Goal: Information Seeking & Learning: Learn about a topic

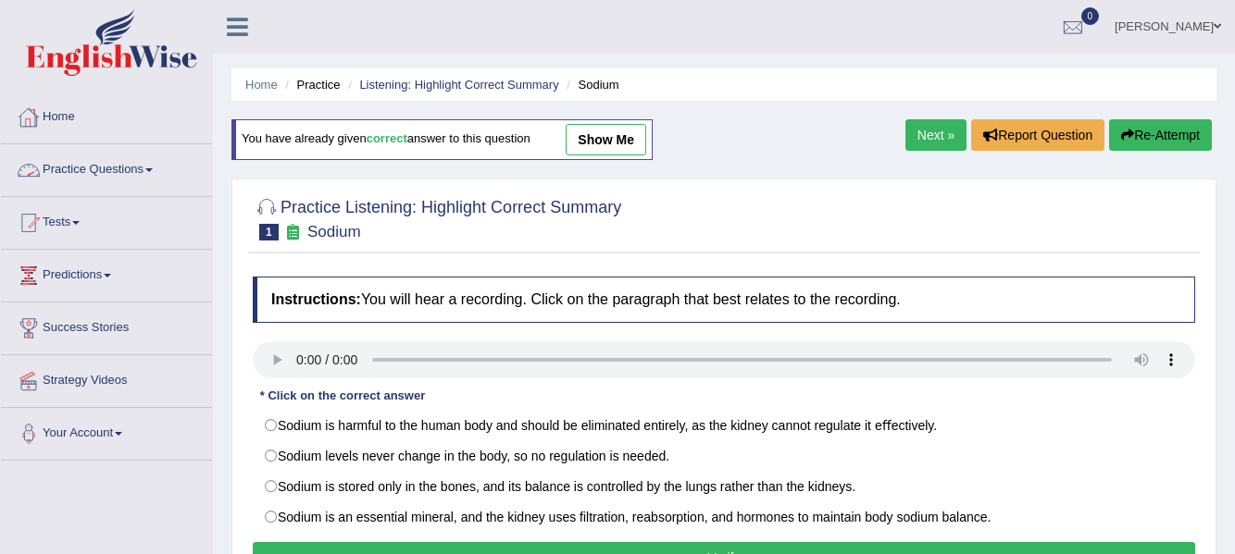
click at [153, 172] on link "Practice Questions" at bounding box center [106, 167] width 211 height 46
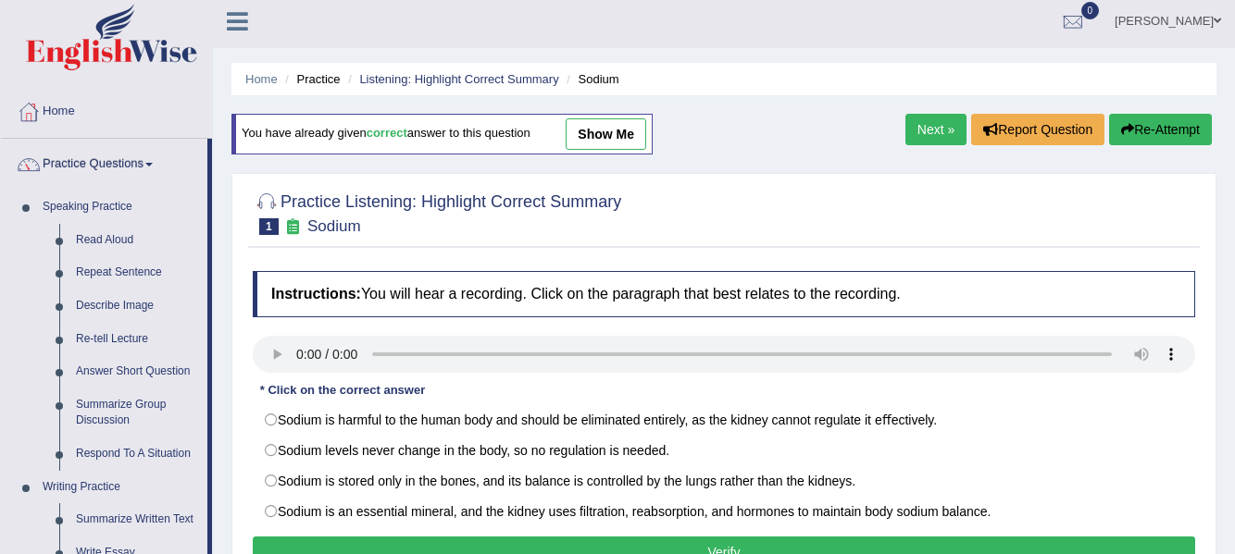
scroll to position [491, 0]
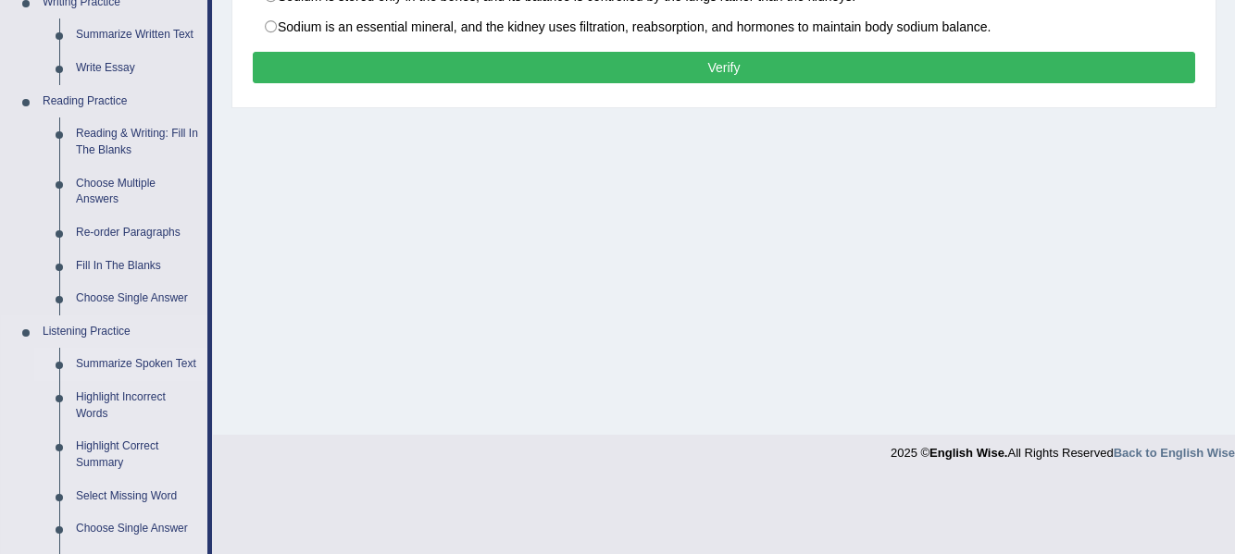
click at [144, 357] on link "Summarize Spoken Text" at bounding box center [138, 364] width 140 height 33
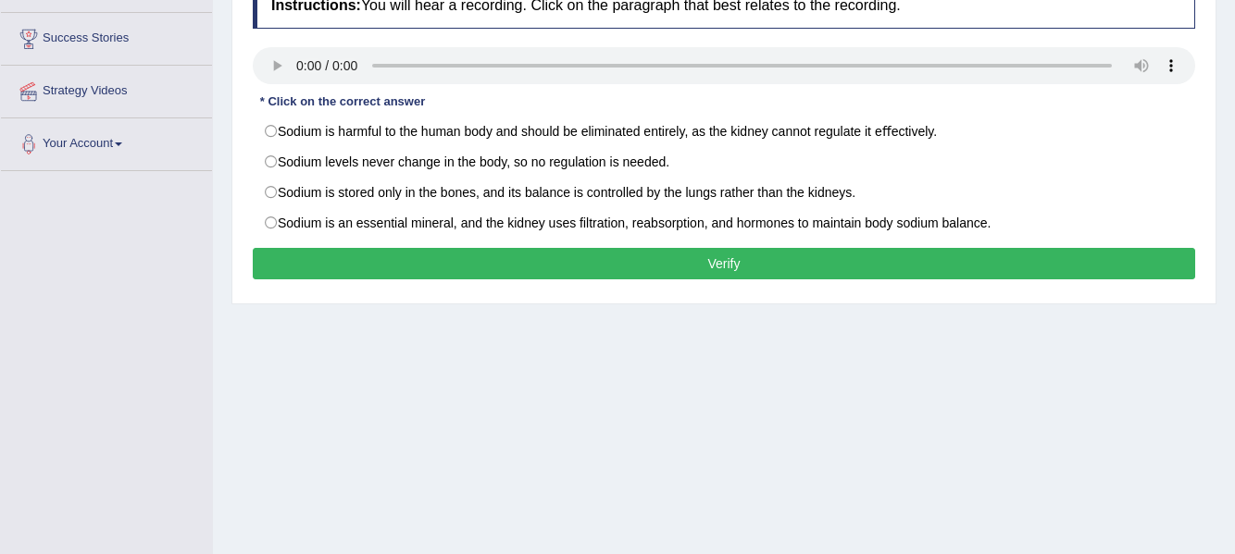
scroll to position [417, 0]
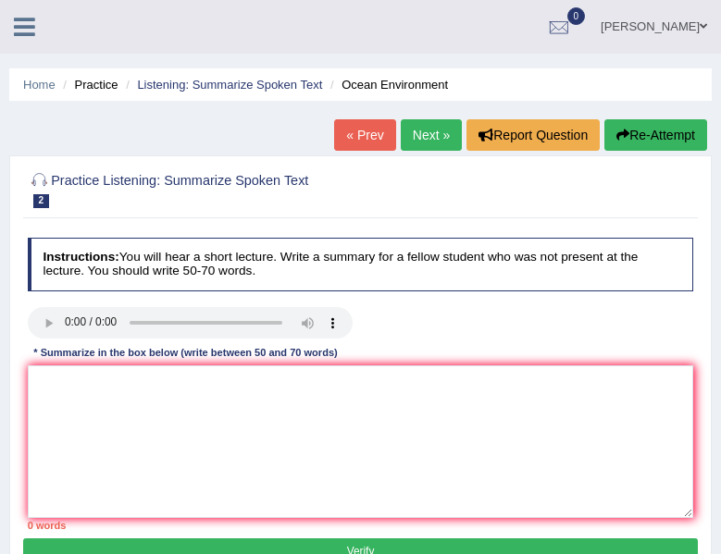
click at [277, 352] on div "* Summarize in the box below (write between 50 and 70 words)" at bounding box center [186, 354] width 317 height 16
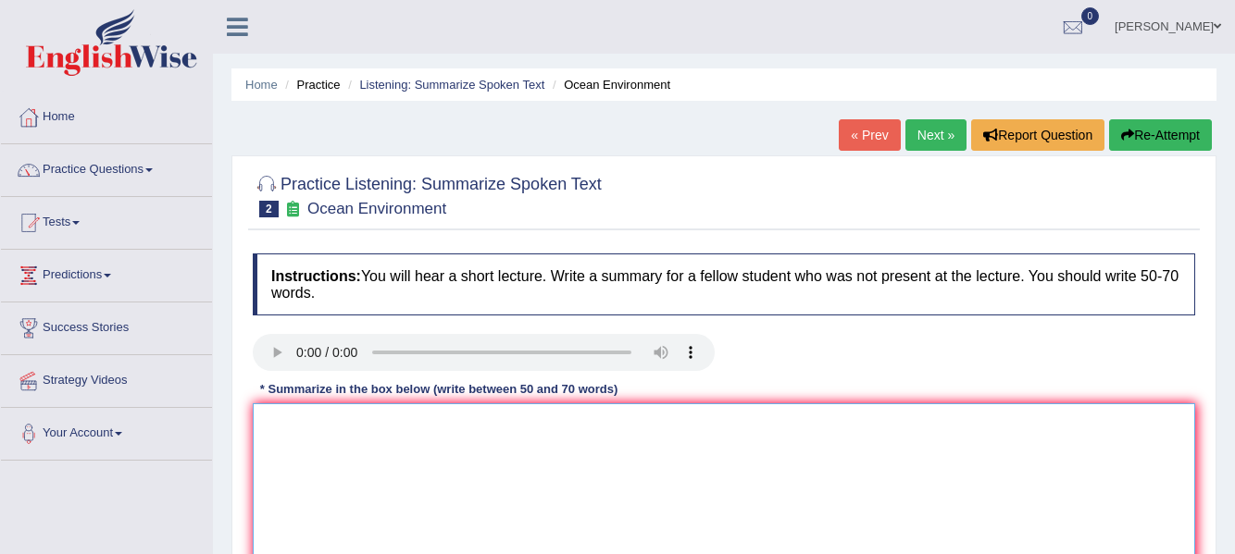
click at [332, 442] on textarea at bounding box center [724, 494] width 942 height 180
type textarea "t"
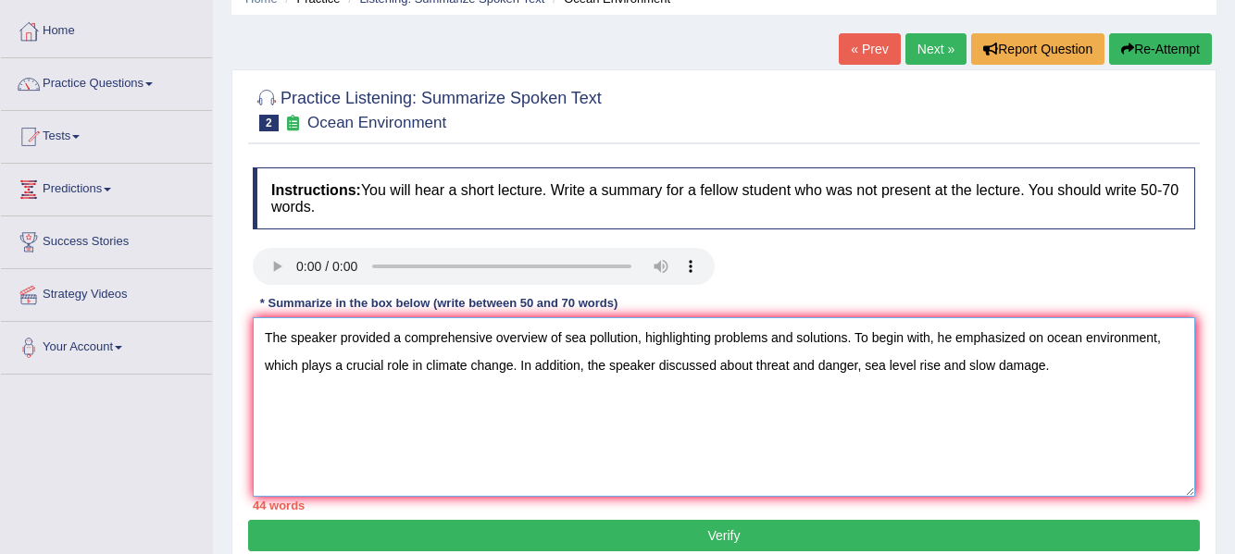
scroll to position [90, 0]
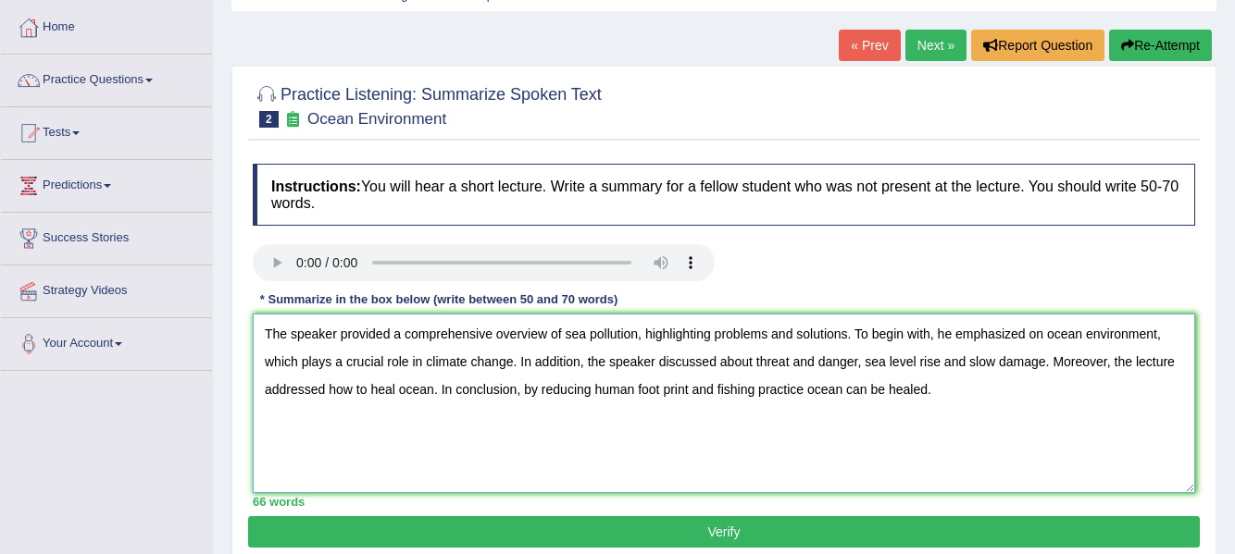
click at [807, 392] on textarea "The speaker provided a comprehensive overview of sea pollution, highlighting pr…" at bounding box center [724, 404] width 942 height 180
click at [978, 392] on textarea "The speaker provided a comprehensive overview of sea pollution, highlighting pr…" at bounding box center [724, 404] width 942 height 180
click at [862, 388] on textarea "The speaker provided a comprehensive overview of sea pollution, highlighting pr…" at bounding box center [724, 404] width 942 height 180
click at [950, 390] on textarea "The speaker provided a comprehensive overview of sea pollution, highlighting pr…" at bounding box center [724, 404] width 942 height 180
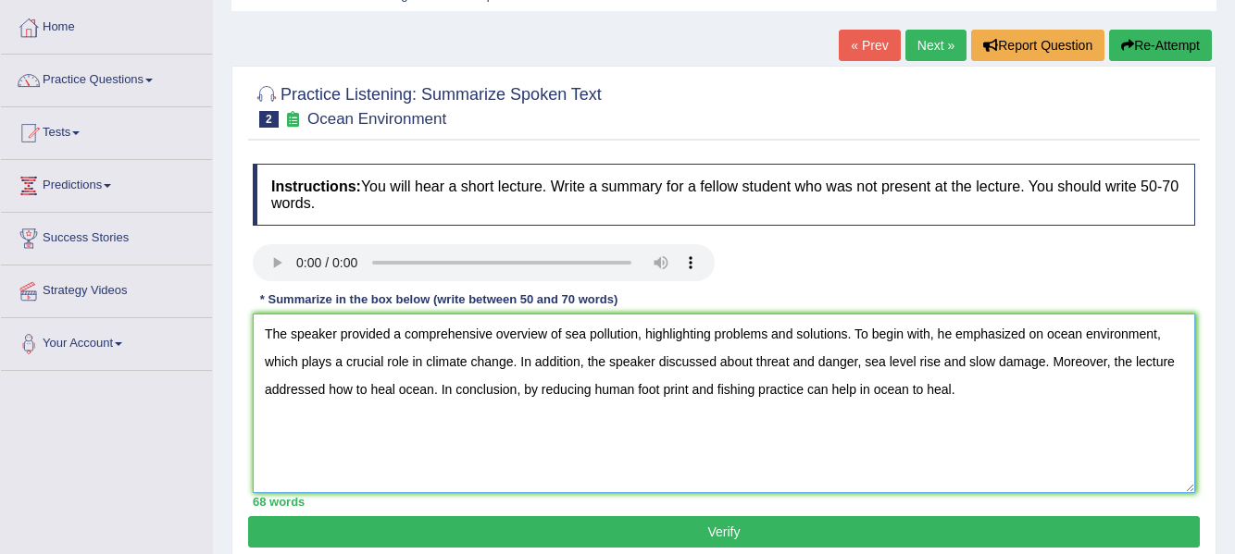
click at [957, 392] on textarea "The speaker provided a comprehensive overview of sea pollution, highlighting pr…" at bounding box center [724, 404] width 942 height 180
type textarea "The speaker provided a comprehensive overview of sea pollution, highlighting pr…"
click at [934, 530] on button "Verify" at bounding box center [724, 532] width 952 height 31
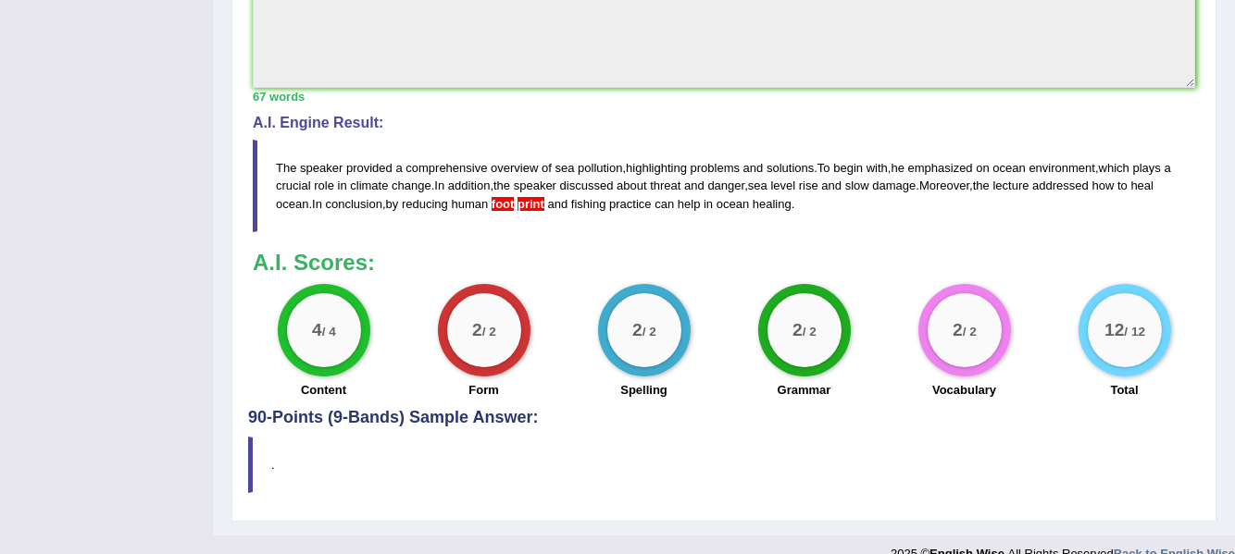
scroll to position [671, 0]
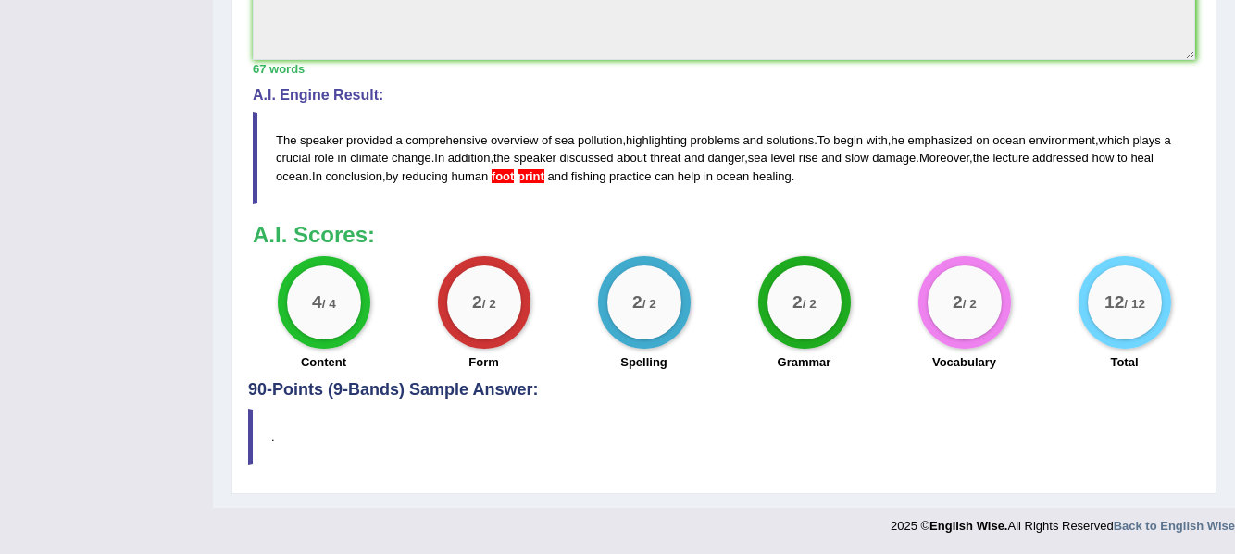
click at [515, 174] on span "foot" at bounding box center [503, 176] width 23 height 14
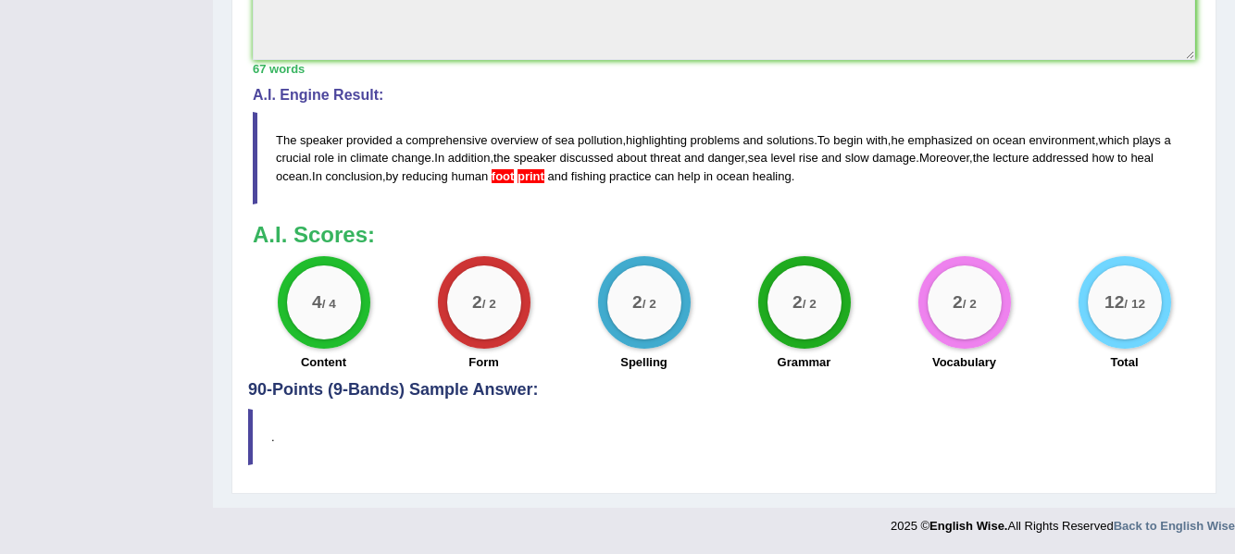
click at [515, 174] on span "foot" at bounding box center [503, 176] width 23 height 14
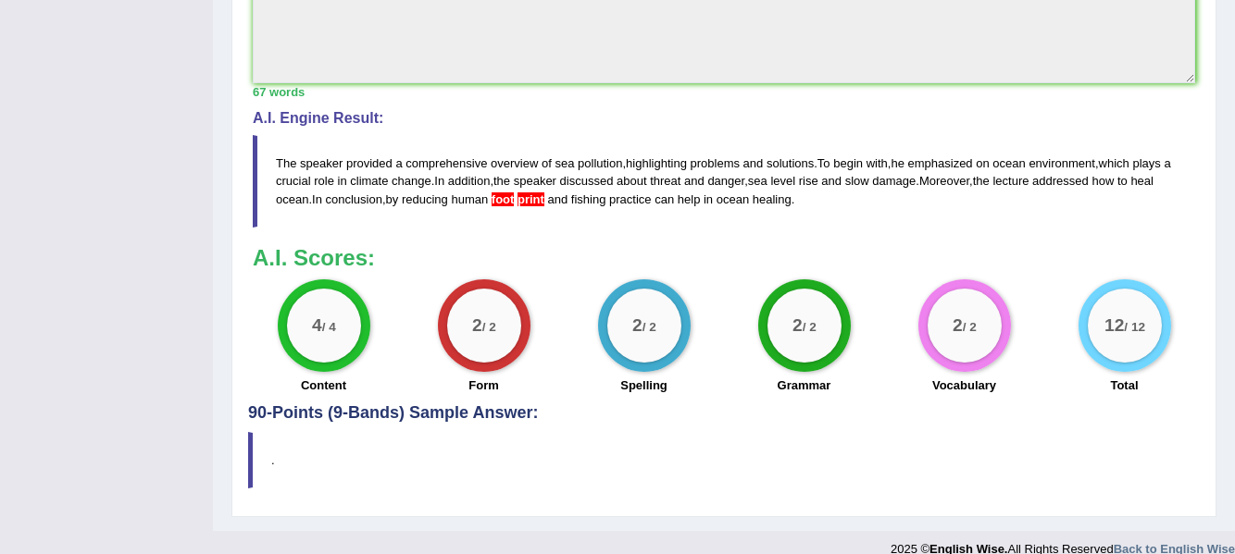
scroll to position [656, 0]
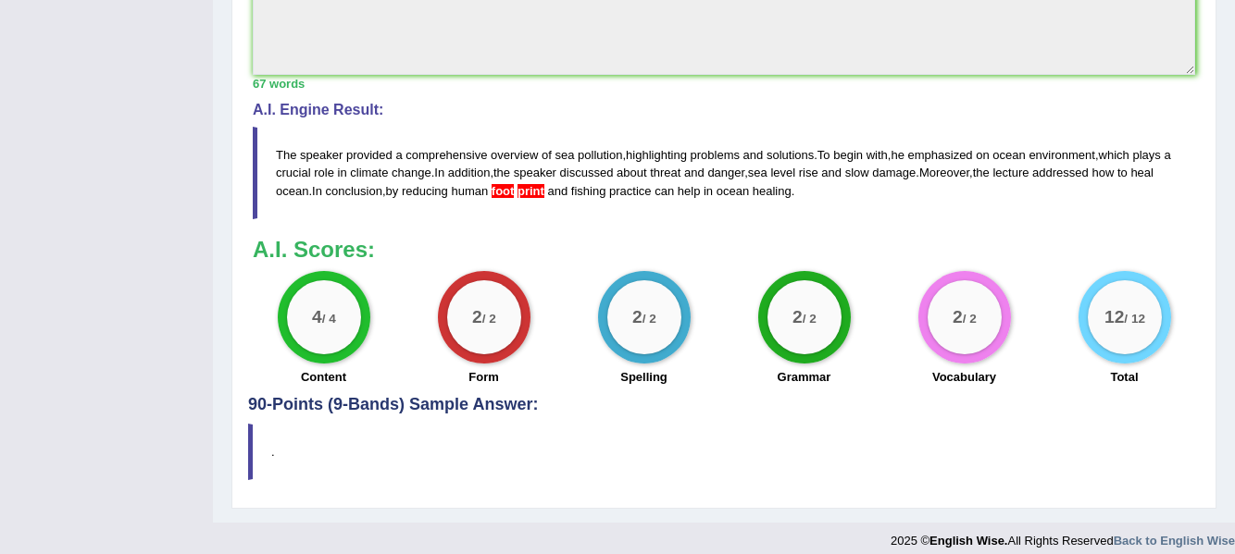
click at [515, 186] on span "foot" at bounding box center [503, 191] width 23 height 14
click at [515, 188] on span "foot" at bounding box center [503, 191] width 23 height 14
click at [544, 193] on span "print" at bounding box center [530, 191] width 27 height 14
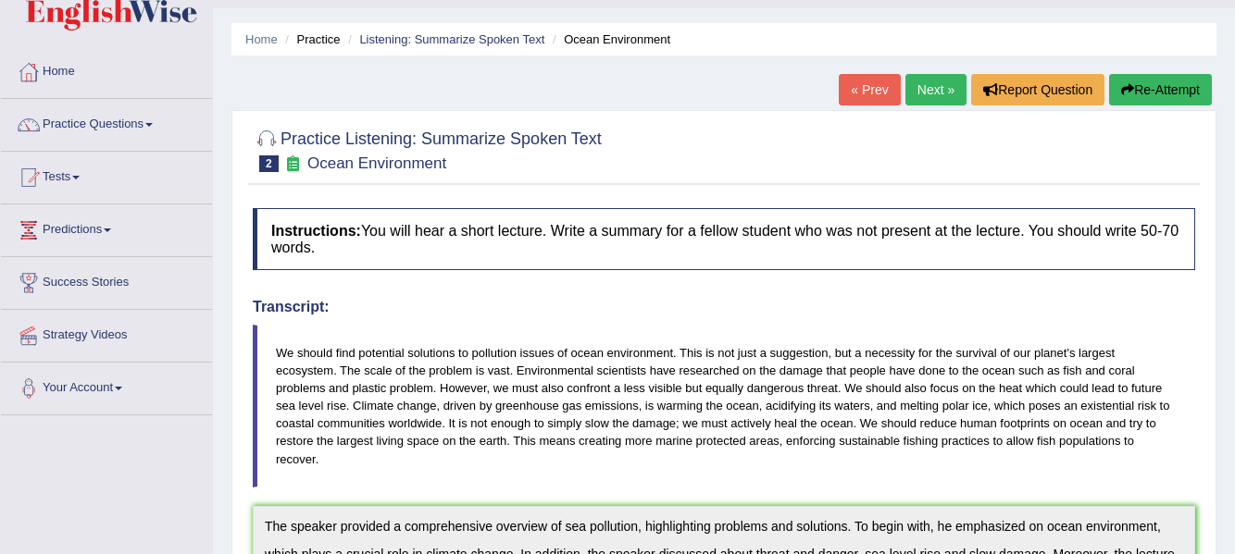
scroll to position [0, 0]
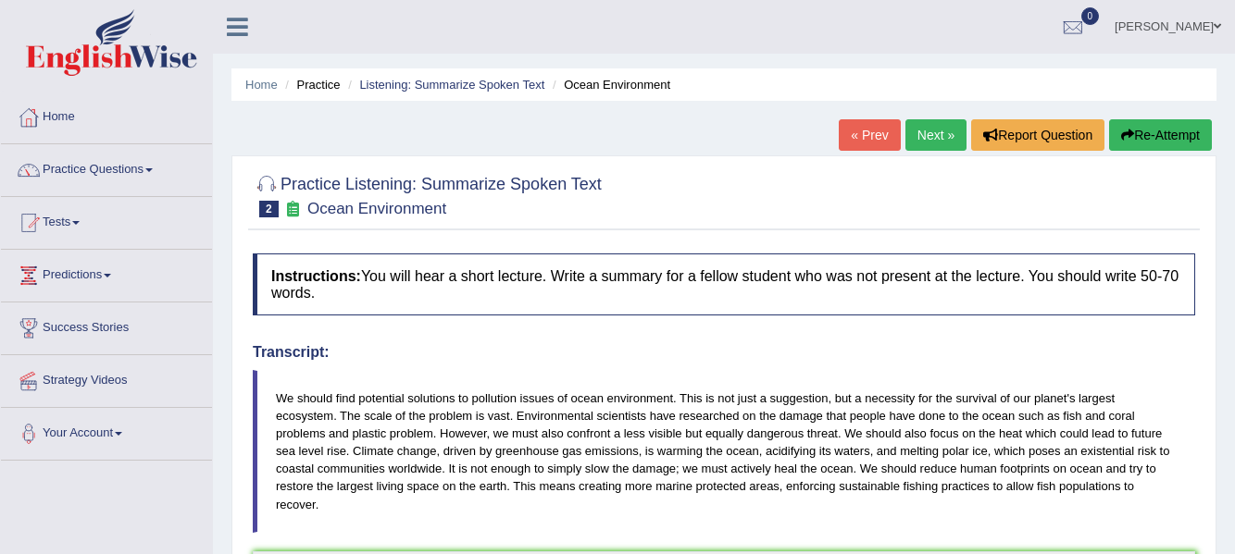
click at [934, 139] on link "Next »" at bounding box center [935, 134] width 61 height 31
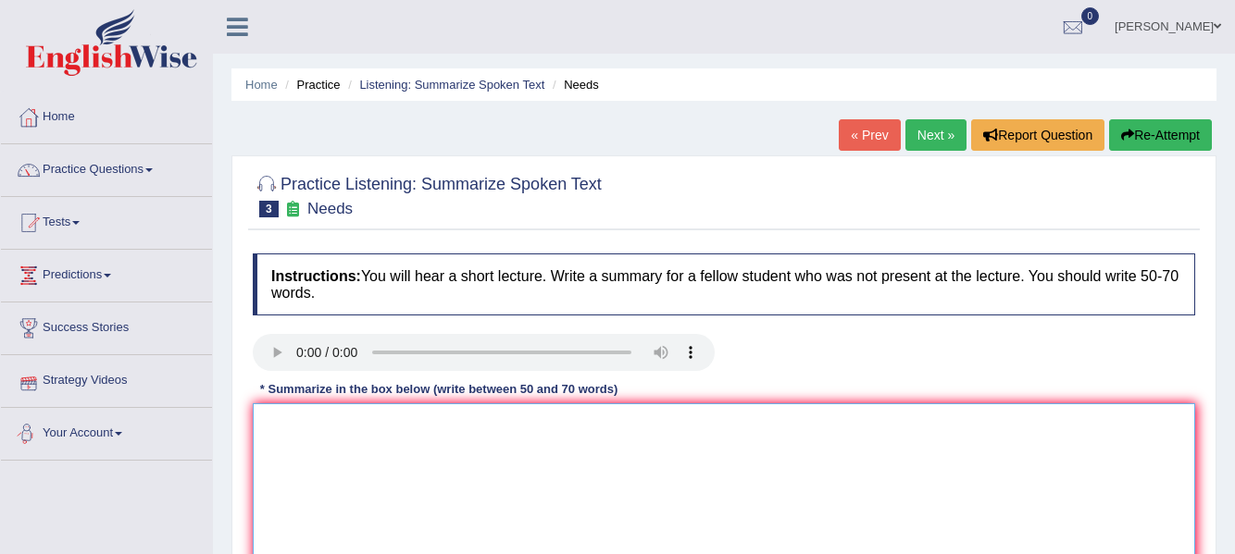
click at [335, 445] on textarea at bounding box center [724, 494] width 942 height 180
click at [335, 445] on textarea "The spewa" at bounding box center [724, 494] width 942 height 180
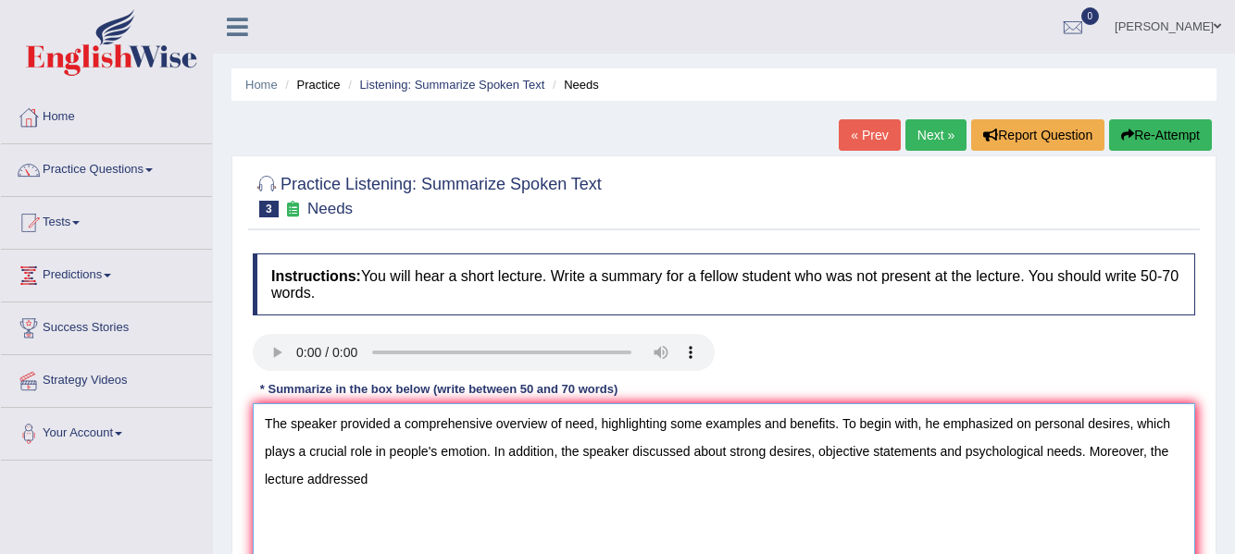
drag, startPoint x: 966, startPoint y: 448, endPoint x: 1063, endPoint y: 467, distance: 98.9
click at [1063, 467] on textarea "The speaker provided a comprehensive overview of need, highlighting some exampl…" at bounding box center [724, 494] width 942 height 180
click at [1064, 456] on textarea "The speaker provided a comprehensive overview of need, highlighting some exampl…" at bounding box center [724, 494] width 942 height 180
click at [1086, 455] on textarea "The speaker provided a comprehensive overview of need, highlighting some exampl…" at bounding box center [724, 494] width 942 height 180
click at [481, 483] on textarea "The speaker provided a comprehensive overview of need, highlighting some exampl…" at bounding box center [724, 494] width 942 height 180
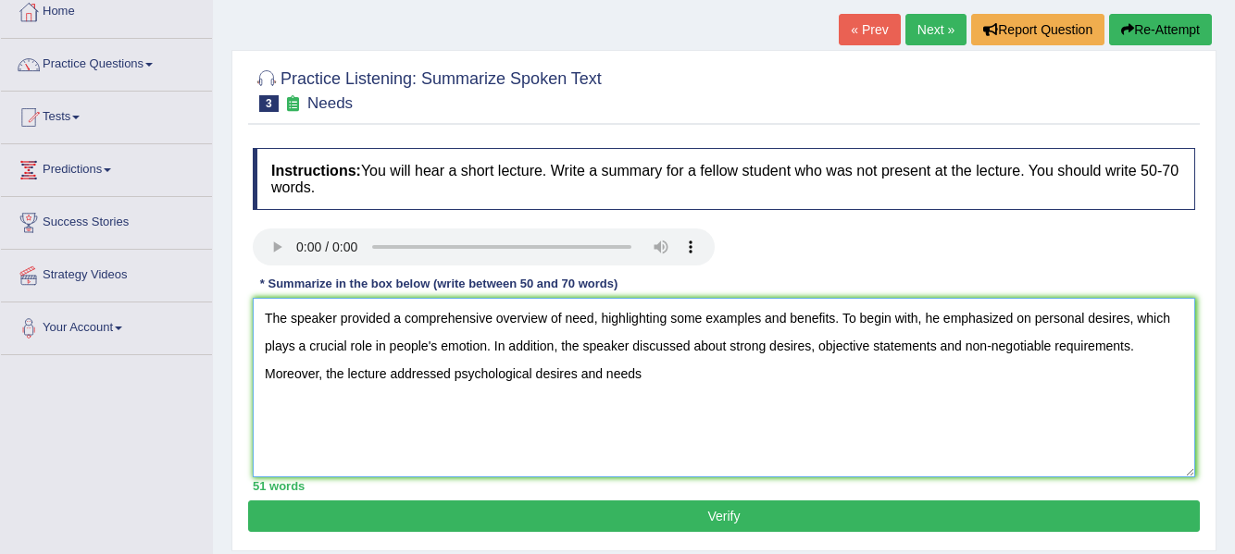
scroll to position [130, 0]
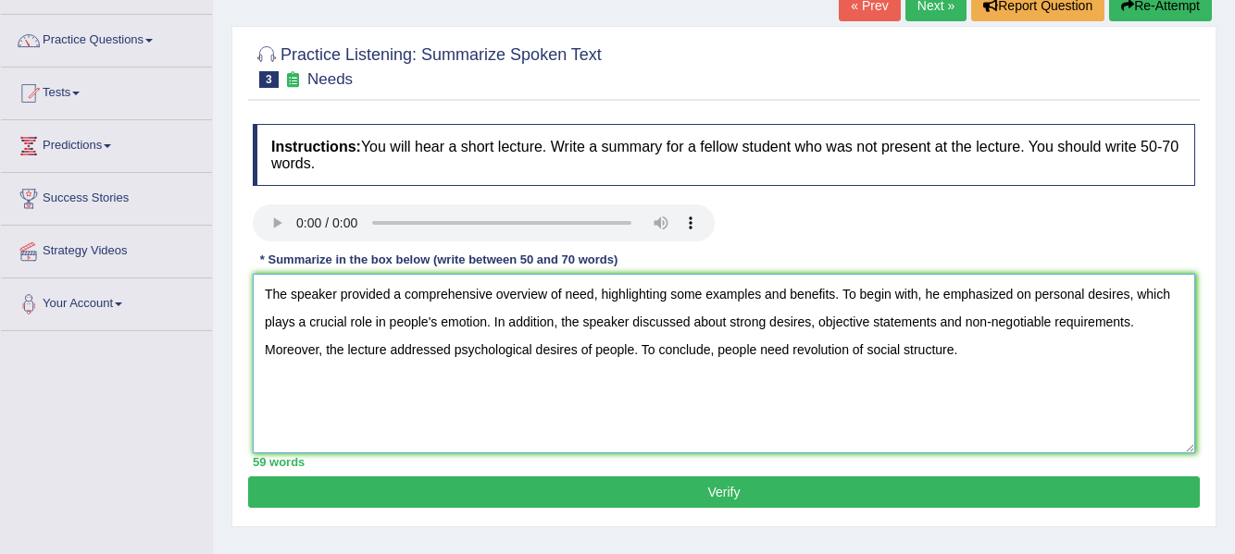
click at [811, 325] on textarea "The speaker provided a comprehensive overview of need, highlighting some exampl…" at bounding box center [724, 364] width 942 height 180
click at [928, 323] on textarea "The speaker provided a comprehensive overview of need, highlighting some exampl…" at bounding box center [724, 364] width 942 height 180
click at [930, 325] on textarea "The speaker provided a comprehensive overview of need, highlighting some exampl…" at bounding box center [724, 364] width 942 height 180
click at [552, 357] on textarea "The speaker provided a comprehensive overview of need, highlighting some exampl…" at bounding box center [724, 364] width 942 height 180
click at [837, 291] on textarea "The speaker provided a comprehensive overview of need, highlighting some exampl…" at bounding box center [724, 364] width 942 height 180
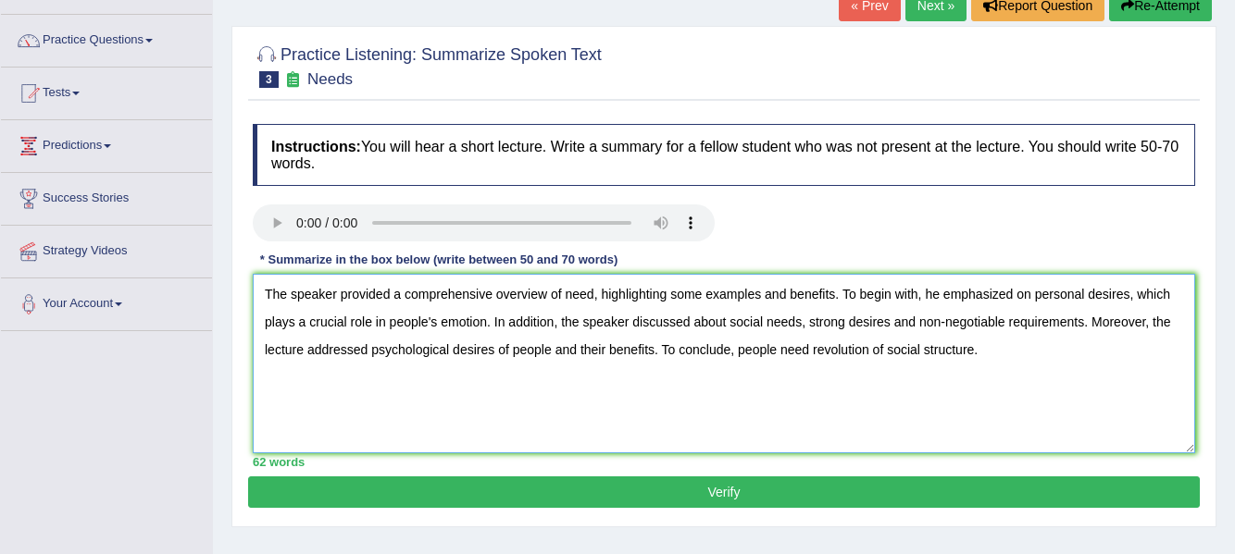
click at [705, 297] on textarea "The speaker provided a comprehensive overview of need, highlighting some exampl…" at bounding box center [724, 364] width 942 height 180
click at [904, 296] on textarea "The speaker provided a comprehensive overview of need, highlighting several ide…" at bounding box center [724, 364] width 942 height 180
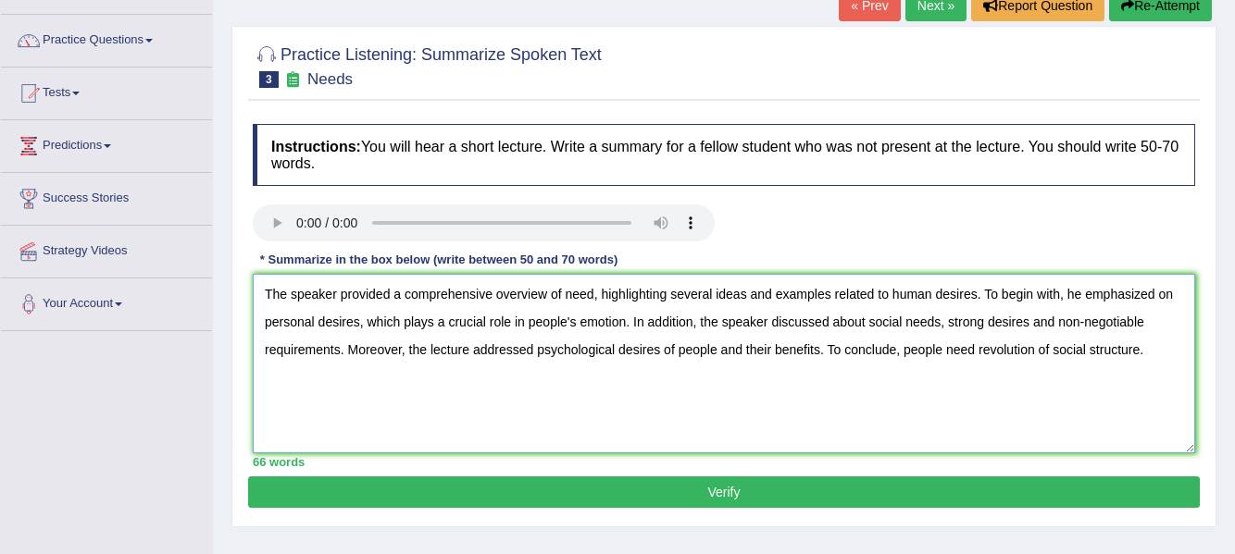
click at [595, 298] on textarea "The speaker provided a comprehensive overview of need, highlighting several ide…" at bounding box center [724, 364] width 942 height 180
type textarea "The speaker provided a comprehensive overview of needs, highlighting several id…"
click at [629, 487] on button "Verify" at bounding box center [724, 492] width 952 height 31
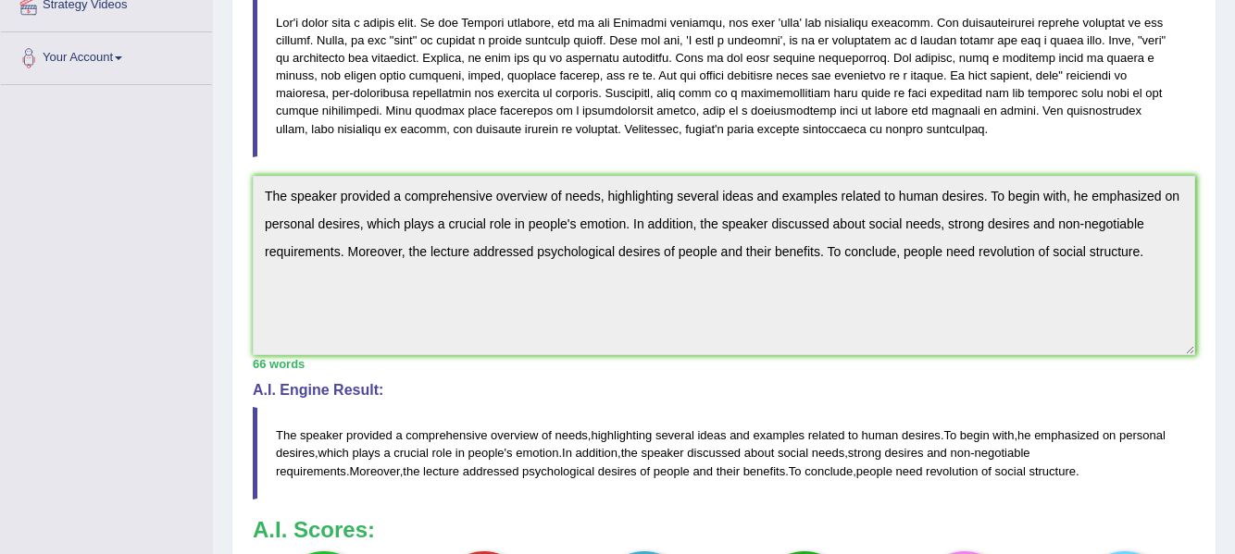
scroll to position [360, 0]
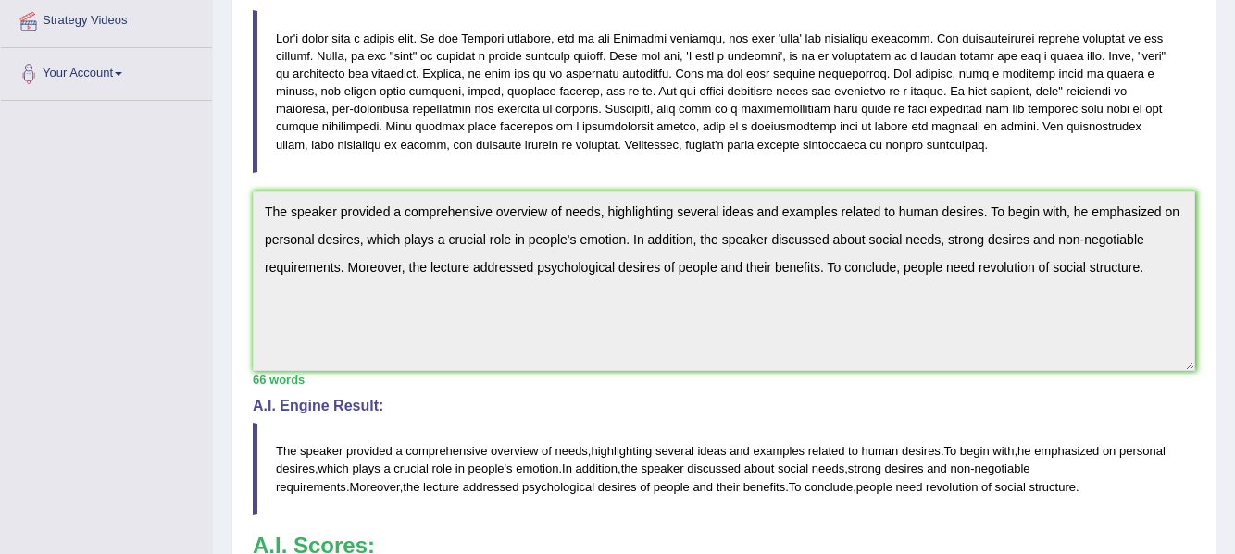
drag, startPoint x: 1207, startPoint y: 217, endPoint x: 1211, endPoint y: 206, distance: 11.7
click at [1210, 206] on div "Practice Listening: Summarize Spoken Text 3 Needs Instructions: You will hear a…" at bounding box center [723, 300] width 985 height 1010
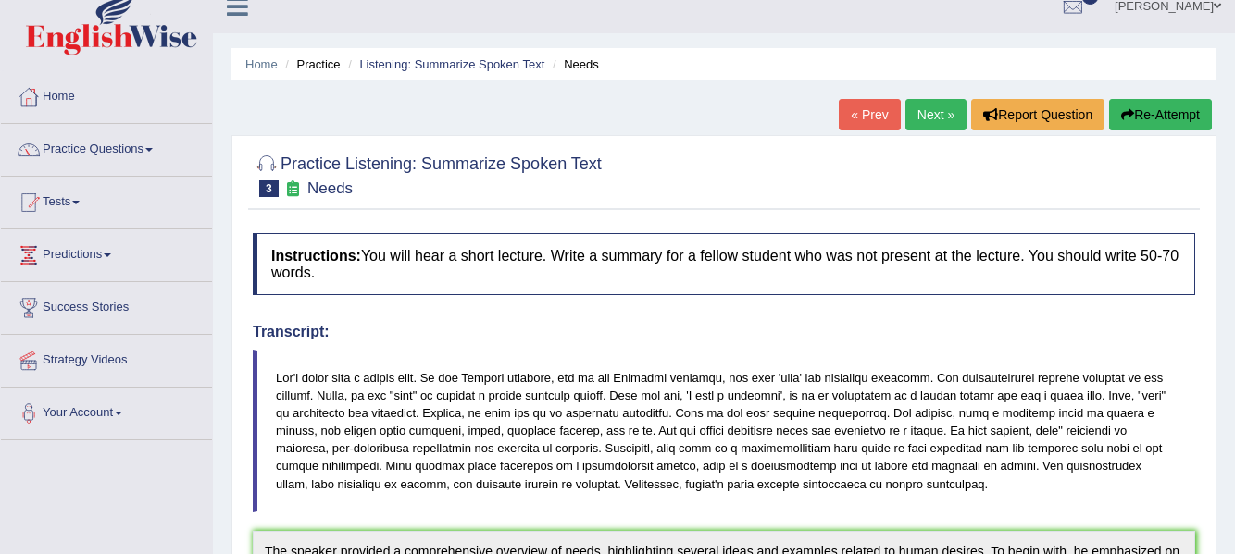
scroll to position [0, 0]
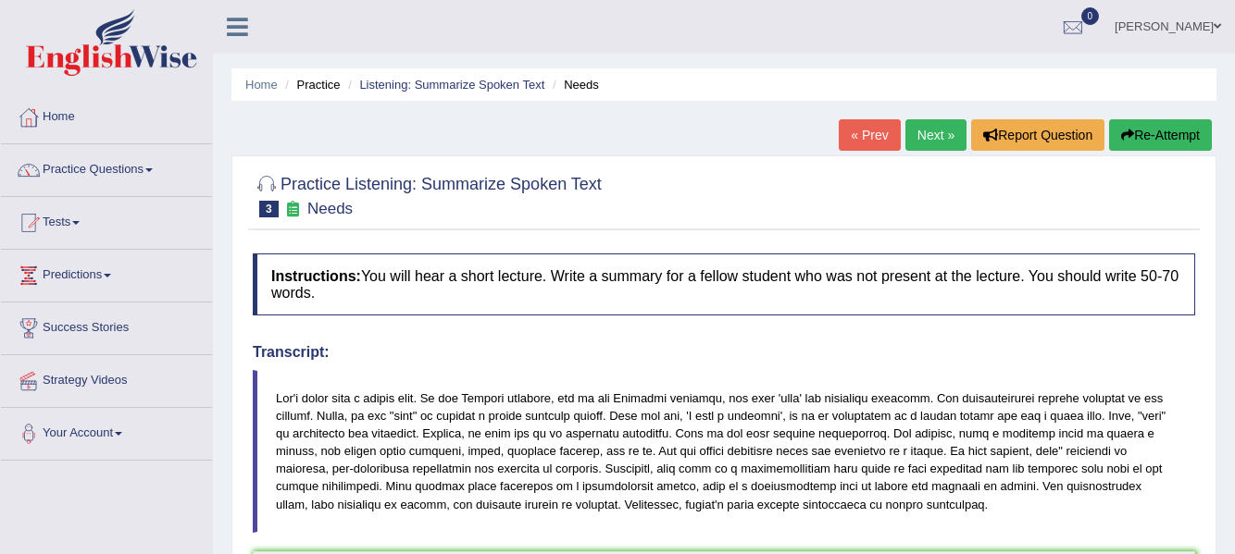
click at [936, 134] on link "Next »" at bounding box center [935, 134] width 61 height 31
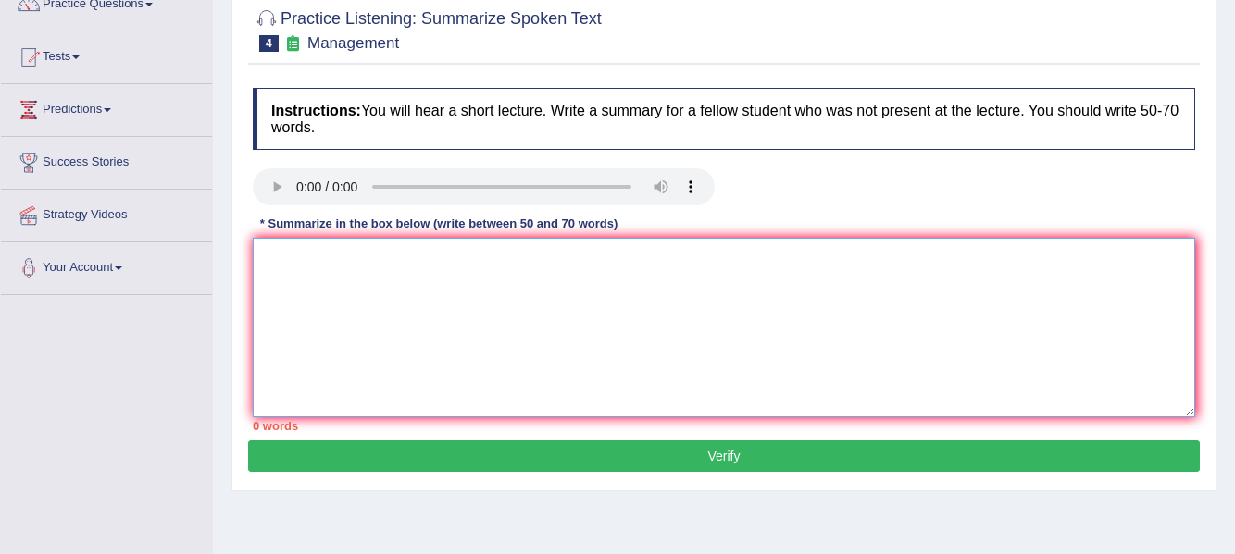
click at [290, 259] on textarea at bounding box center [724, 328] width 942 height 180
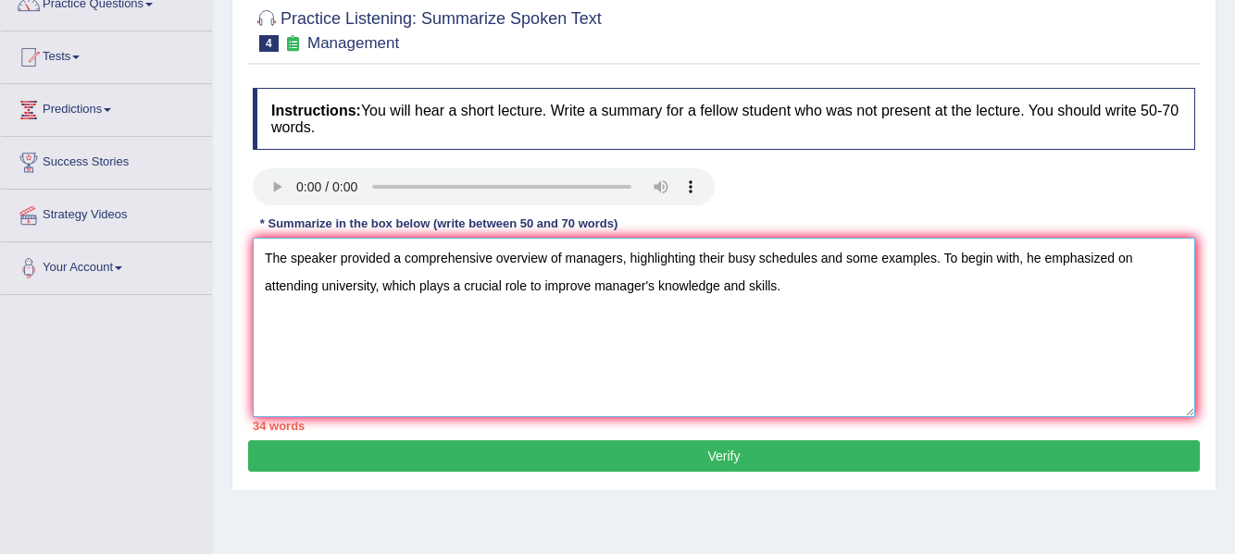
click at [938, 258] on textarea "The speaker provided a comprehensive overview of managers, highlighting their b…" at bounding box center [724, 328] width 942 height 180
click at [844, 285] on textarea "The speaker provided a comprehensive overview of managers, highlighting their b…" at bounding box center [724, 328] width 942 height 180
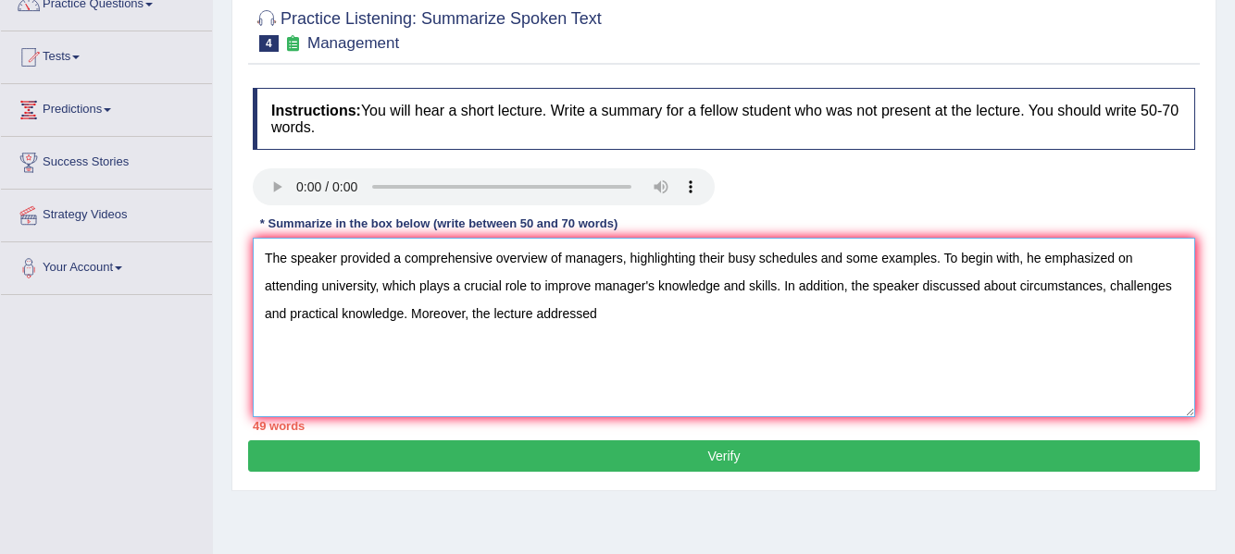
click at [293, 311] on textarea "The speaker provided a comprehensive overview of managers, highlighting their b…" at bounding box center [724, 328] width 942 height 180
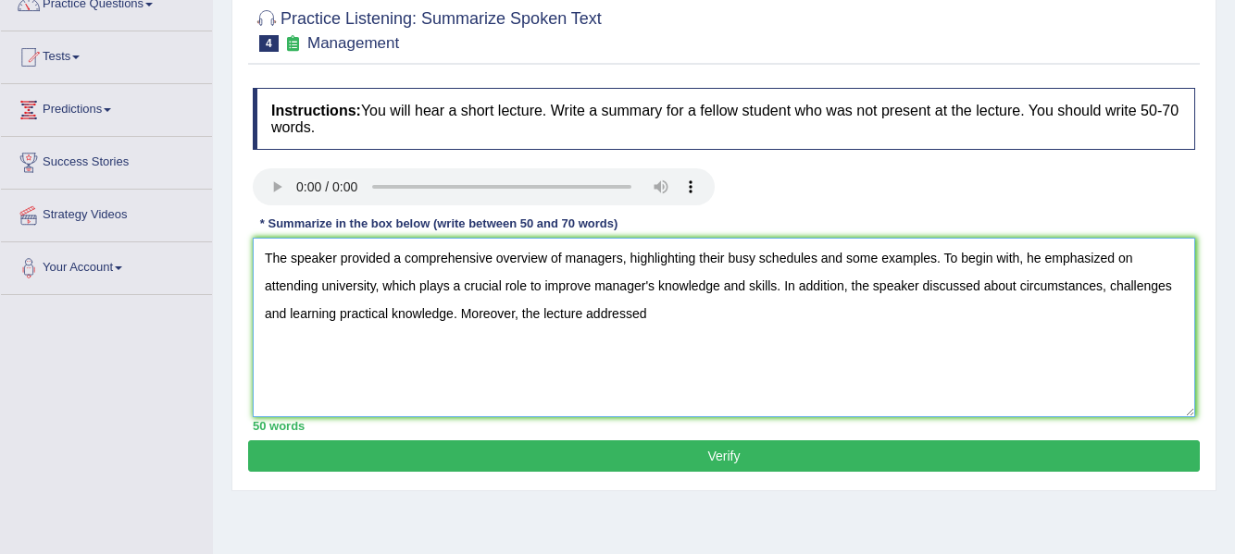
click at [689, 324] on textarea "The speaker provided a comprehensive overview of managers, highlighting their b…" at bounding box center [724, 328] width 942 height 180
click at [1167, 292] on textarea "The speaker provided a comprehensive overview of managers, highlighting their b…" at bounding box center [724, 328] width 942 height 180
click at [1175, 292] on textarea "The speaker provided a comprehensive overview of managers, highlighting their b…" at bounding box center [724, 328] width 942 height 180
click at [870, 329] on textarea "The speaker provided a comprehensive overview of managers, highlighting their b…" at bounding box center [724, 328] width 942 height 180
click at [939, 262] on textarea "The speaker provided a comprehensive overview of managers, highlighting their b…" at bounding box center [724, 328] width 942 height 180
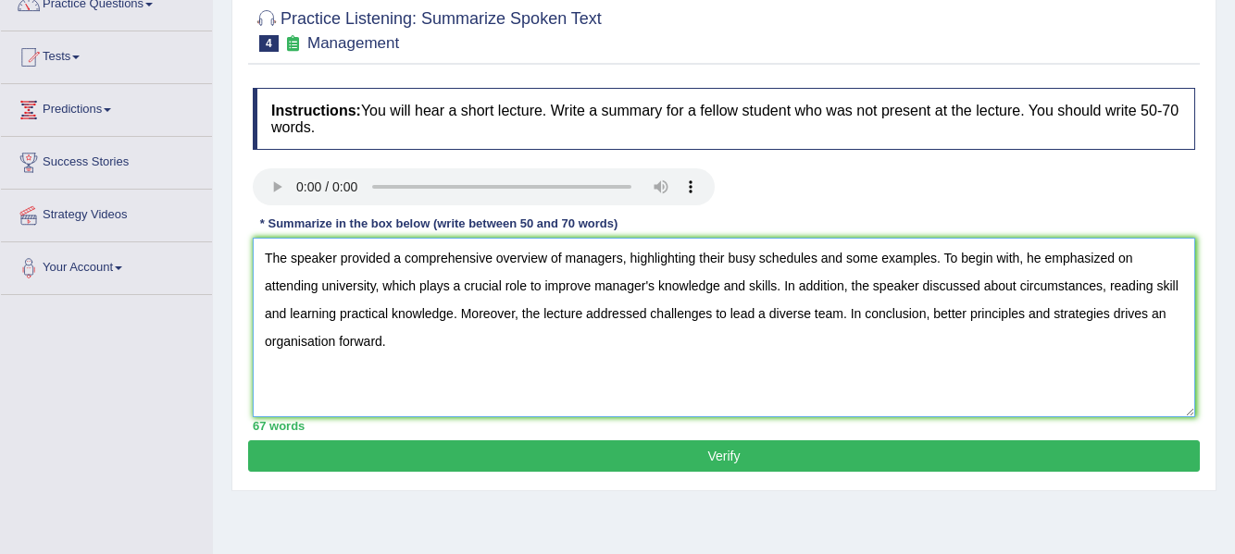
click at [644, 341] on textarea "The speaker provided a comprehensive overview of managers, highlighting their b…" at bounding box center [724, 328] width 942 height 180
type textarea "The speaker provided a comprehensive overview of managers, highlighting their b…"
click at [699, 464] on button "Verify" at bounding box center [724, 456] width 952 height 31
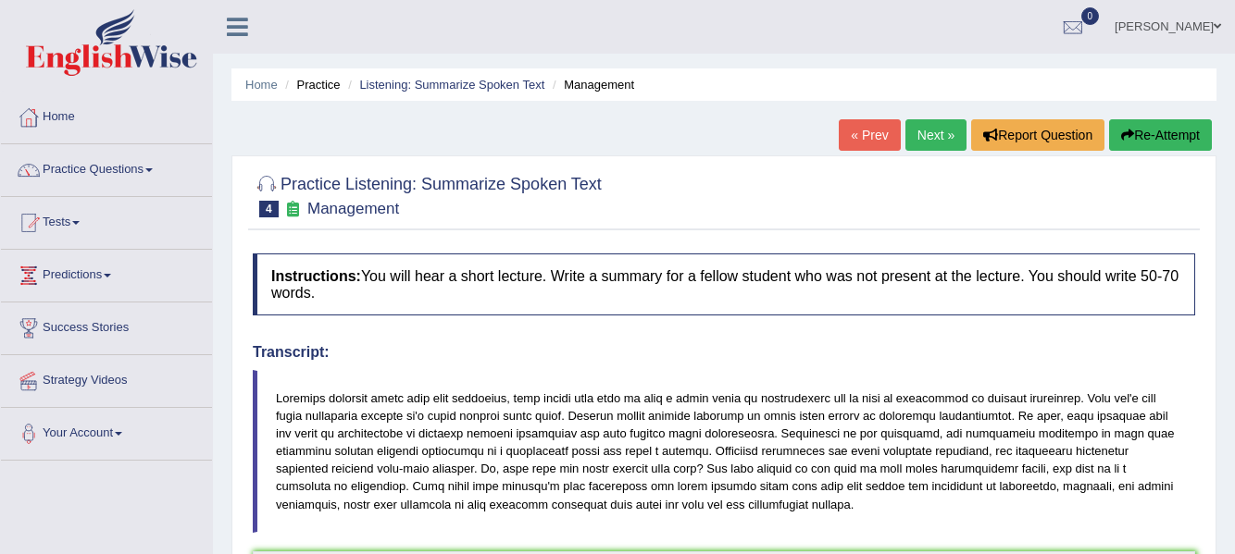
click at [935, 129] on link "Next »" at bounding box center [935, 134] width 61 height 31
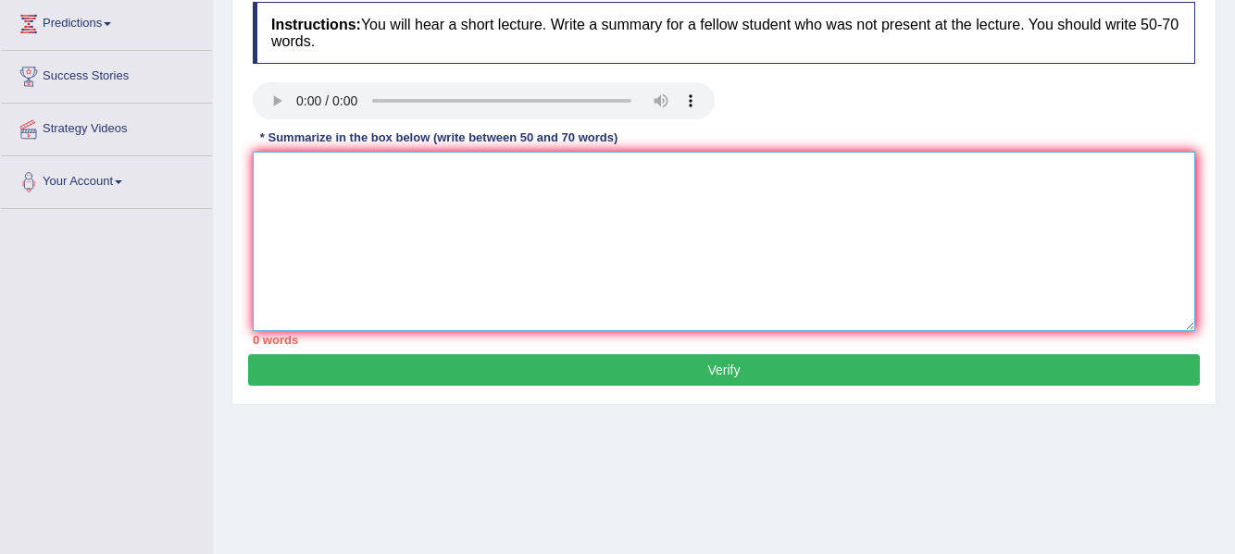
click at [378, 192] on textarea at bounding box center [724, 242] width 942 height 180
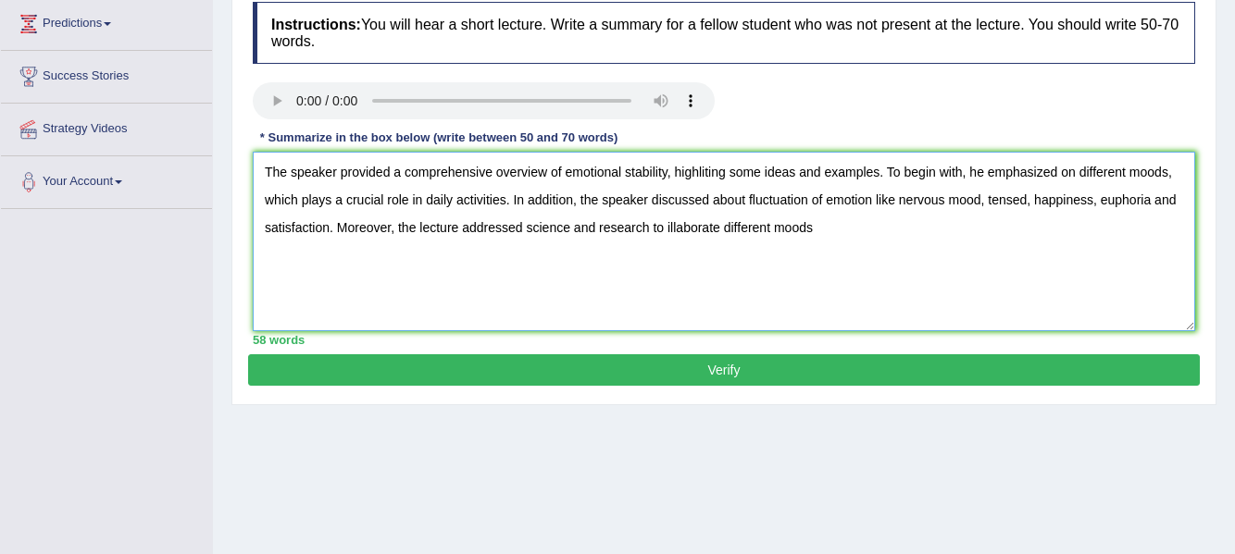
click at [598, 226] on textarea "The speaker provided a comprehensive overview of emotional stability, highlitin…" at bounding box center [724, 242] width 942 height 180
click at [579, 228] on textarea "The speaker provided a comprehensive overview of emotional stability, highlitin…" at bounding box center [724, 242] width 942 height 180
click at [763, 230] on textarea "The speaker provided a comprehensive overview of emotional stability, highlitin…" at bounding box center [724, 242] width 942 height 180
click at [754, 229] on textarea "The speaker provided a comprehensive overview of emotional stability, highlitin…" at bounding box center [724, 242] width 942 height 180
click at [967, 237] on textarea "The speaker provided a comprehensive overview of emotional stability, highlitin…" at bounding box center [724, 242] width 942 height 180
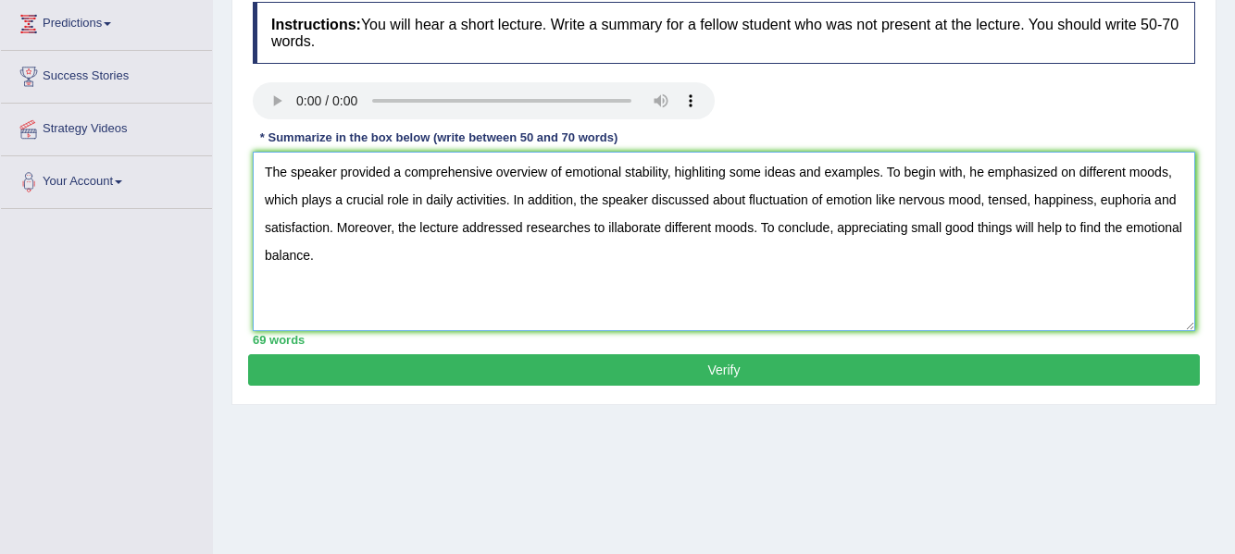
type textarea "The speaker provided a comprehensive overview of emotional stability, highlitin…"
click at [820, 374] on button "Verify" at bounding box center [724, 370] width 952 height 31
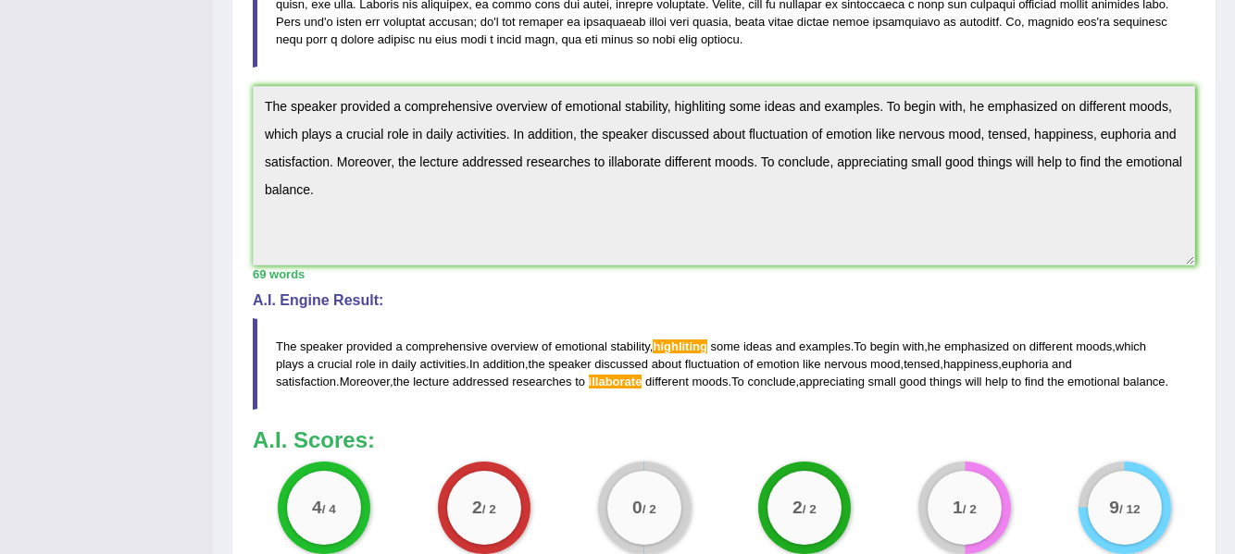
scroll to position [496, 0]
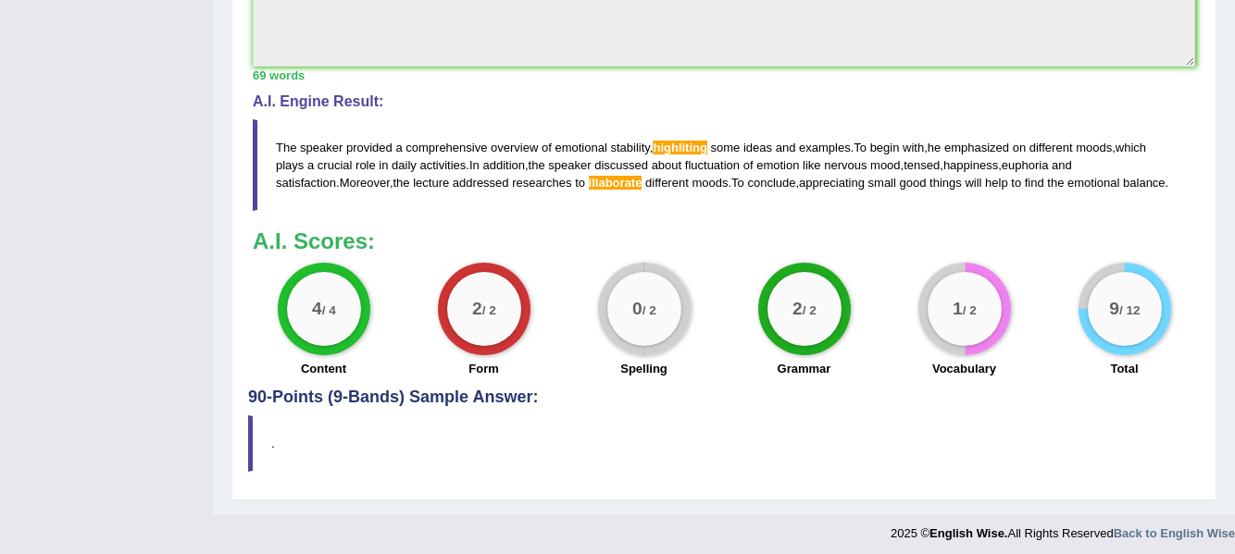
drag, startPoint x: 1242, startPoint y: 158, endPoint x: 1241, endPoint y: 344, distance: 186.1
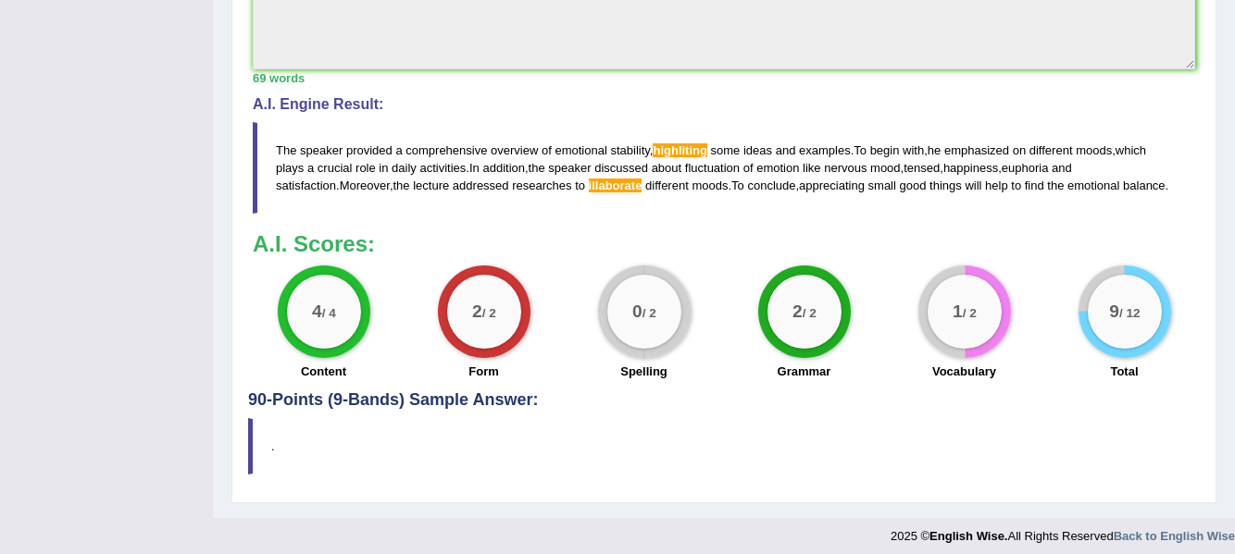
click at [679, 148] on span "highliting" at bounding box center [680, 150] width 54 height 14
